Goal: Manage account settings

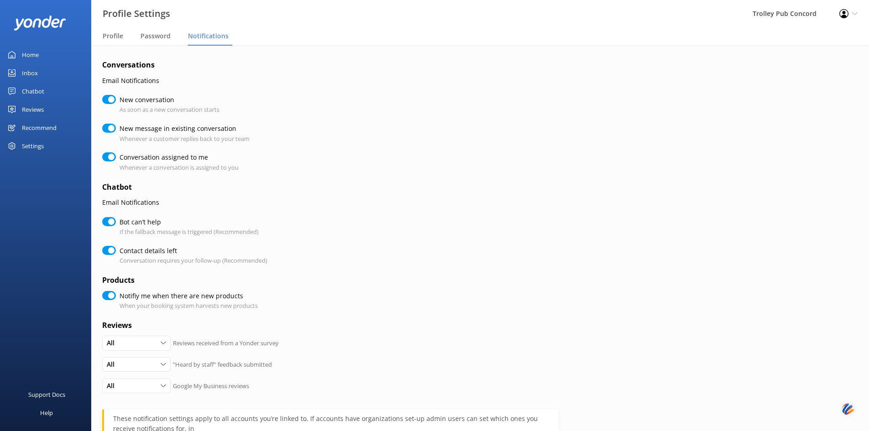
scroll to position [121, 0]
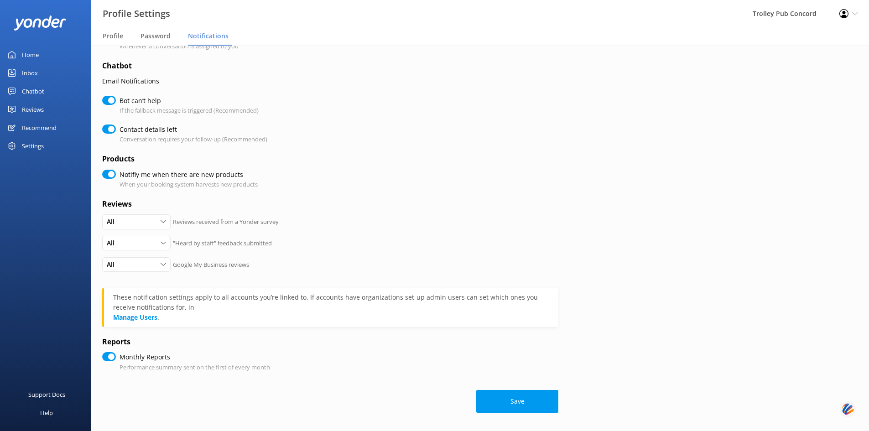
checkbox input "true"
click at [28, 56] on div "Home" at bounding box center [30, 55] width 17 height 18
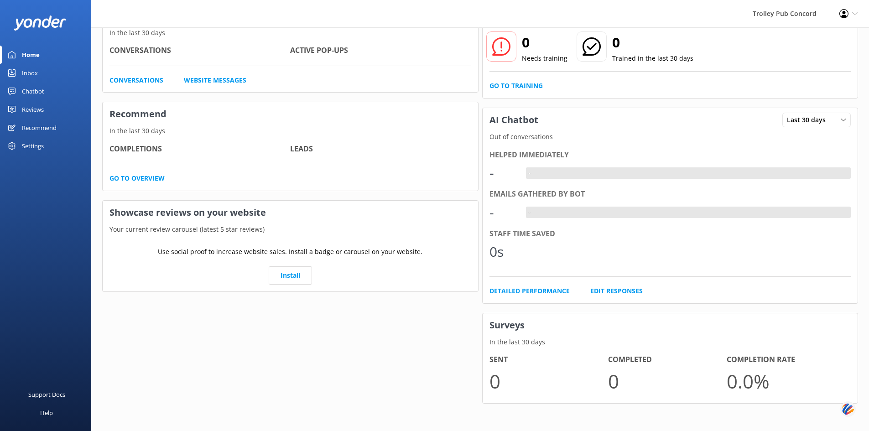
scroll to position [68, 0]
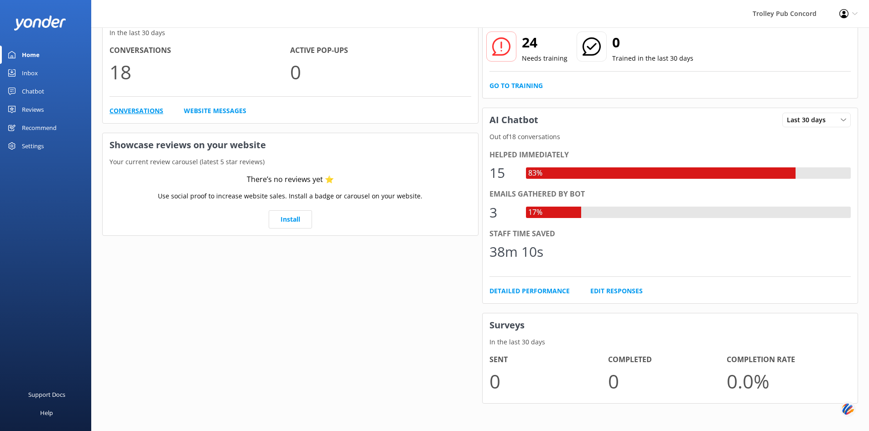
click at [133, 112] on link "Conversations" at bounding box center [136, 111] width 54 height 10
